Goal: Information Seeking & Learning: Learn about a topic

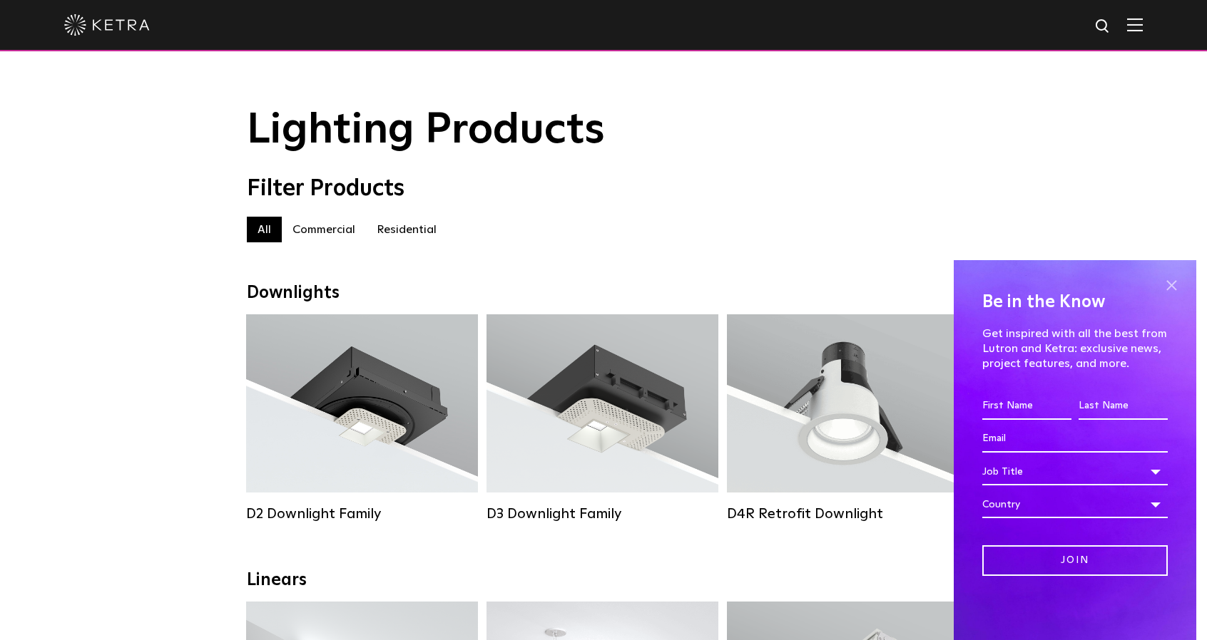
click at [1171, 285] on span at bounding box center [1170, 285] width 21 height 21
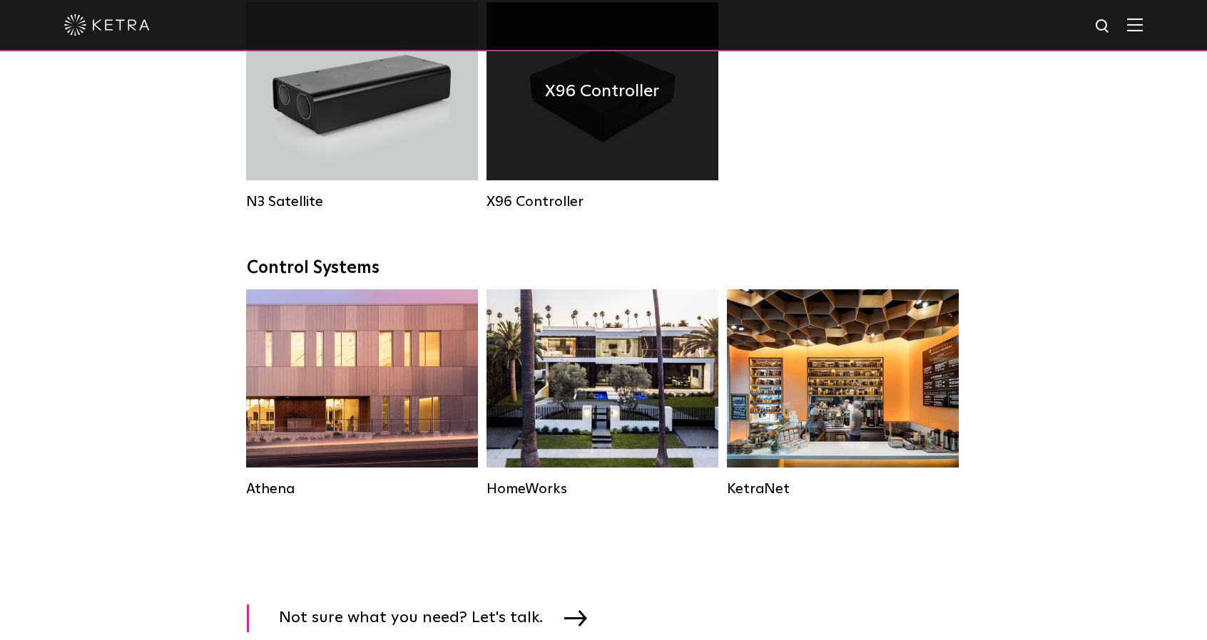
scroll to position [1997, 0]
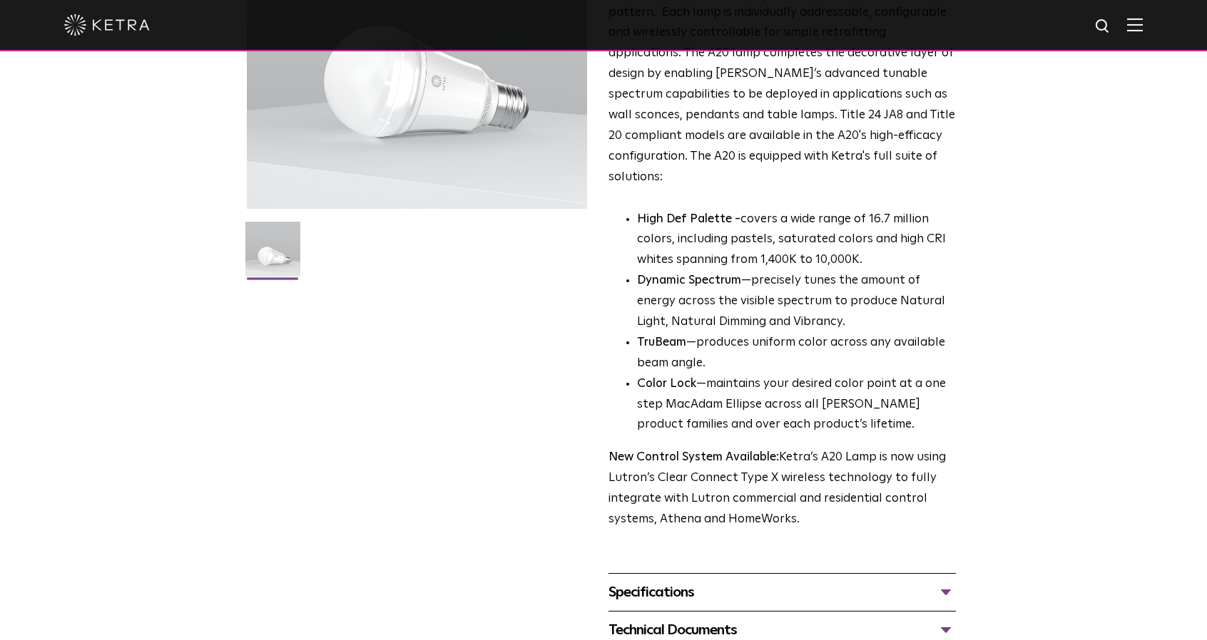
scroll to position [385, 0]
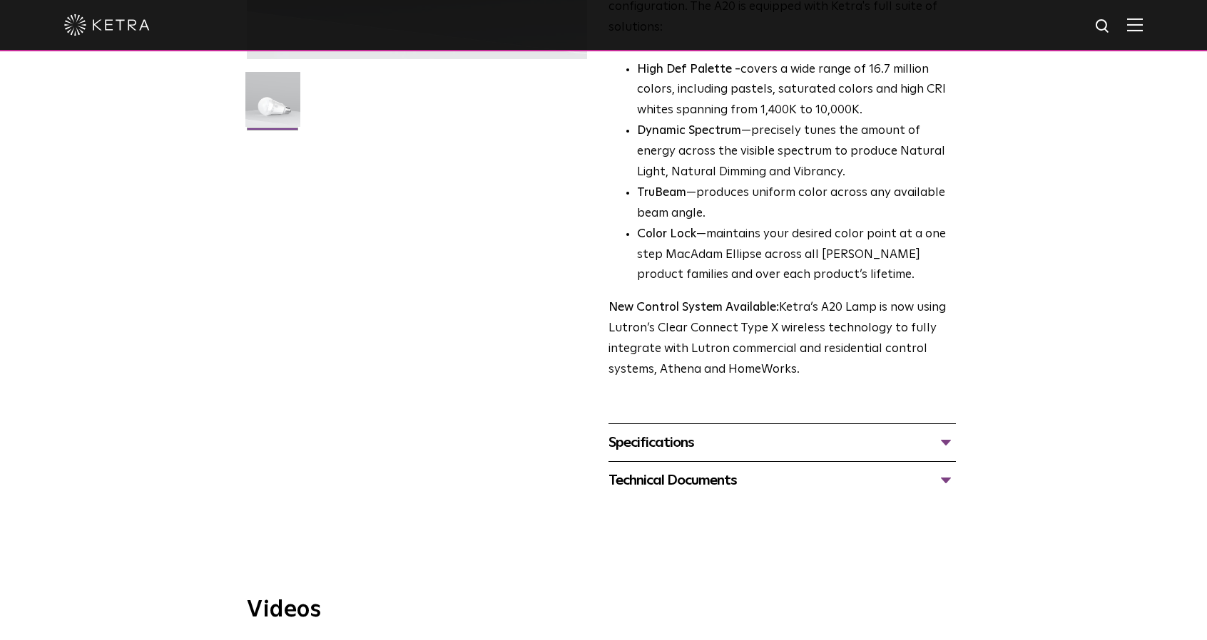
click at [726, 431] on div "Specifications" at bounding box center [781, 442] width 347 height 23
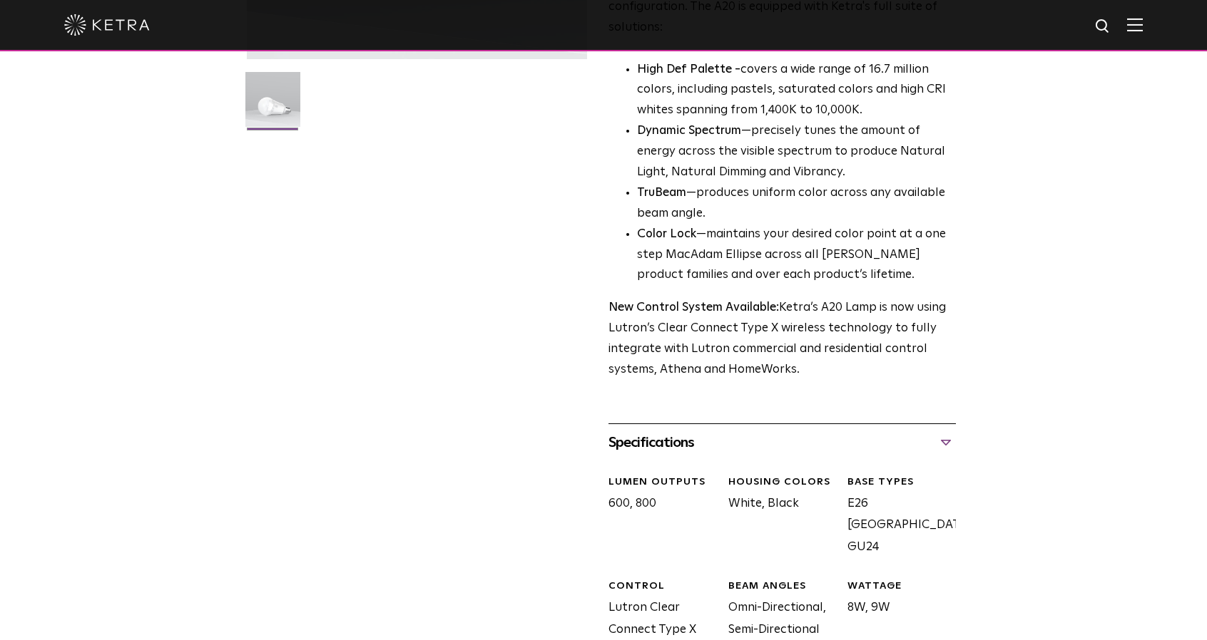
click at [726, 431] on div "Specifications" at bounding box center [781, 442] width 347 height 23
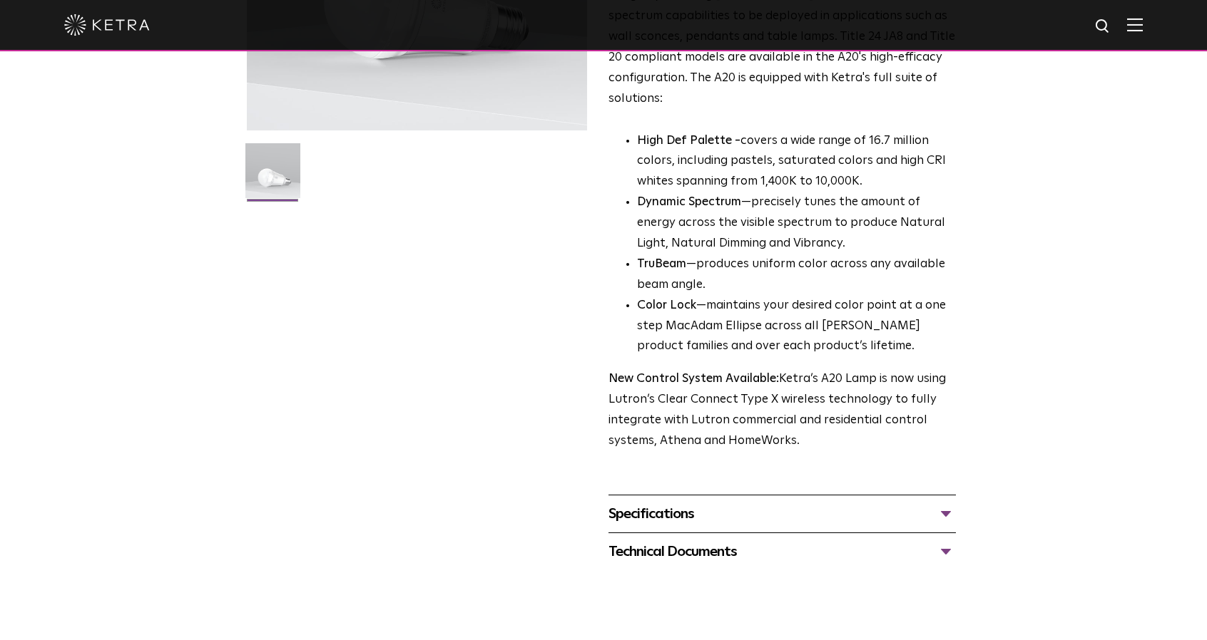
scroll to position [528, 0]
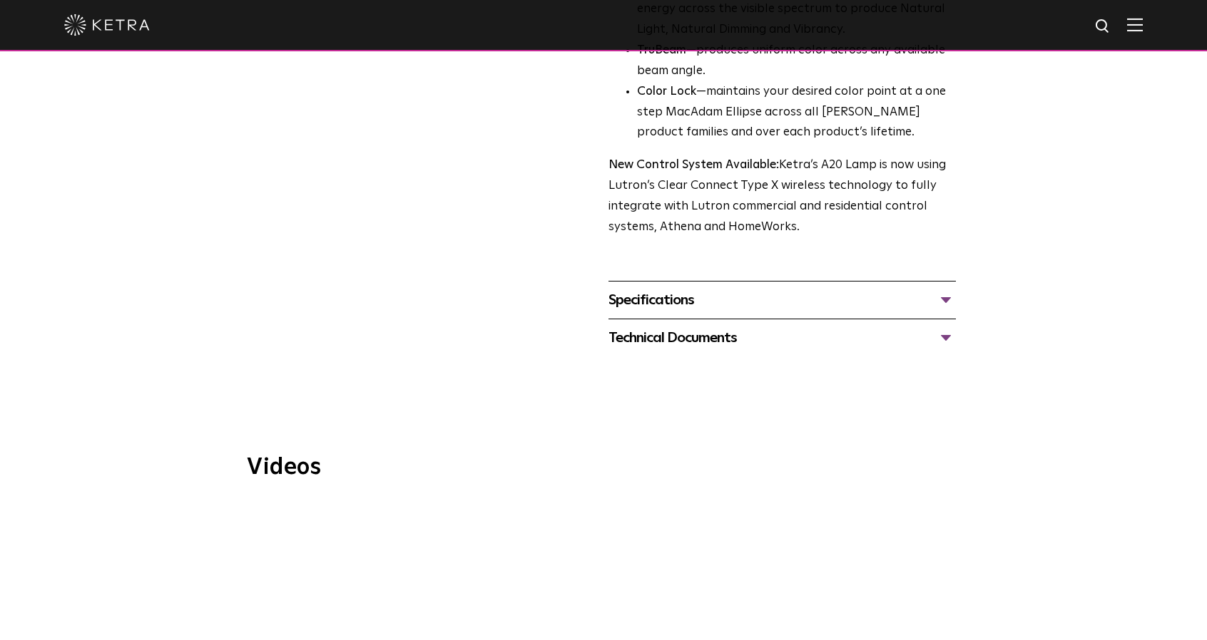
click at [782, 327] on div "Technical Documents" at bounding box center [781, 338] width 347 height 23
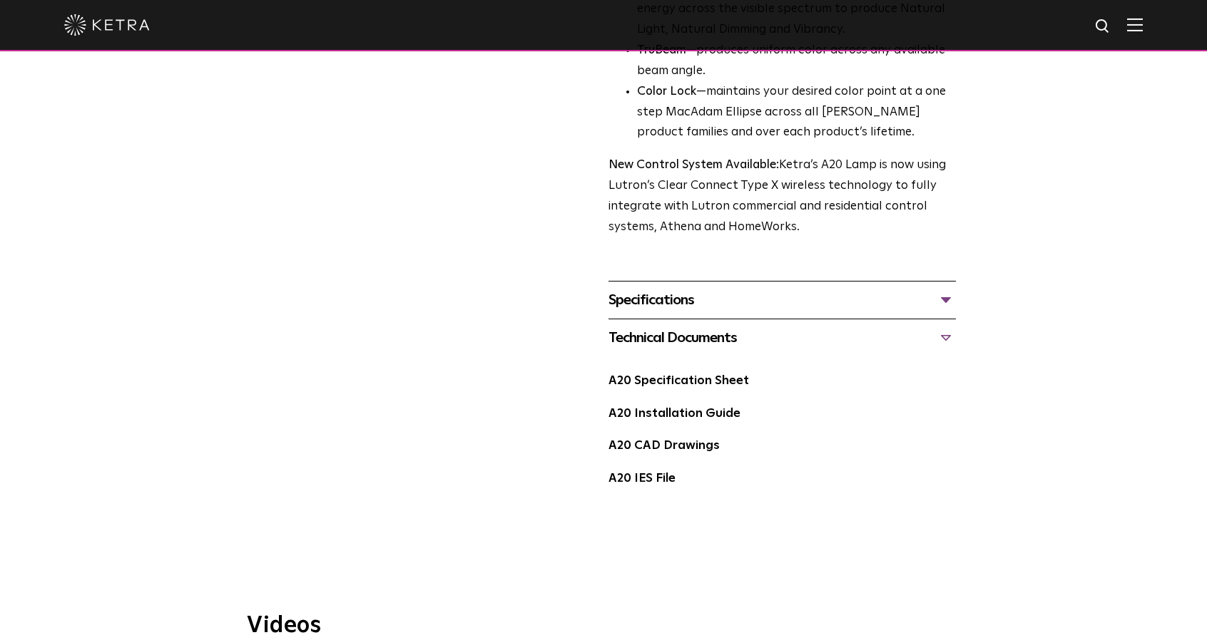
click at [782, 327] on div "Technical Documents" at bounding box center [781, 338] width 347 height 23
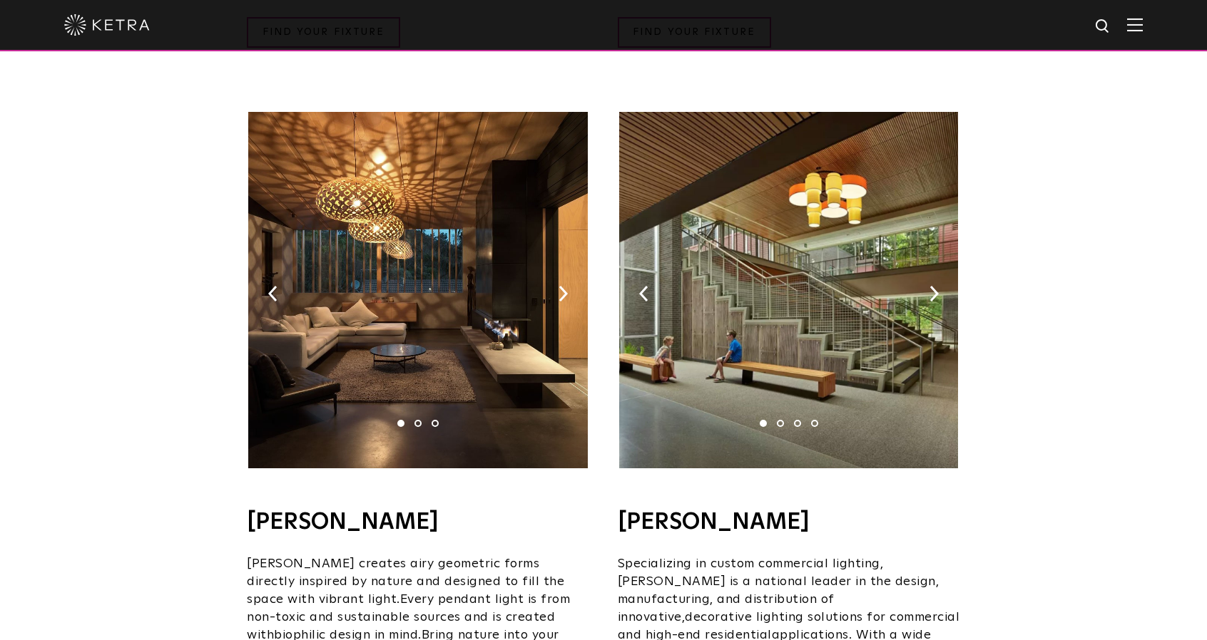
scroll to position [499, 0]
